Goal: Information Seeking & Learning: Learn about a topic

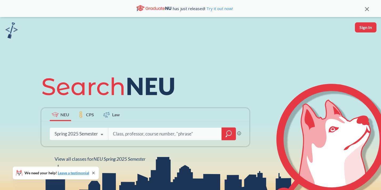
click at [91, 136] on div "Spring 2025 Semester" at bounding box center [76, 134] width 43 height 6
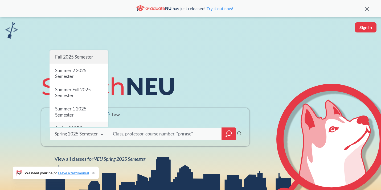
click at [81, 62] on div "Fall 2025 Semester" at bounding box center [79, 56] width 59 height 13
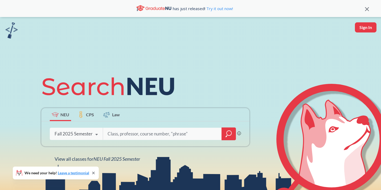
click at [131, 137] on input "search" at bounding box center [162, 133] width 111 height 11
type input "cs 5800"
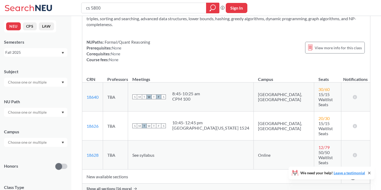
scroll to position [41, 0]
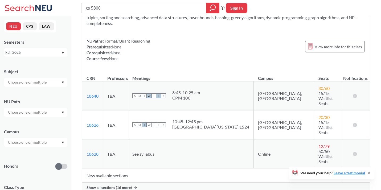
click at [108, 185] on span "Show all sections (16 more)" at bounding box center [109, 187] width 45 height 5
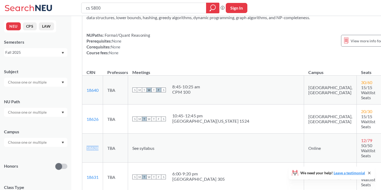
drag, startPoint x: 101, startPoint y: 132, endPoint x: 86, endPoint y: 131, distance: 14.4
click at [86, 134] on td "18628 View this section on Banner." at bounding box center [92, 148] width 21 height 29
copy link "18628"
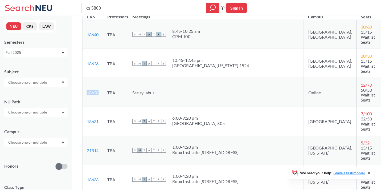
scroll to position [92, 0]
